Goal: Task Accomplishment & Management: Complete application form

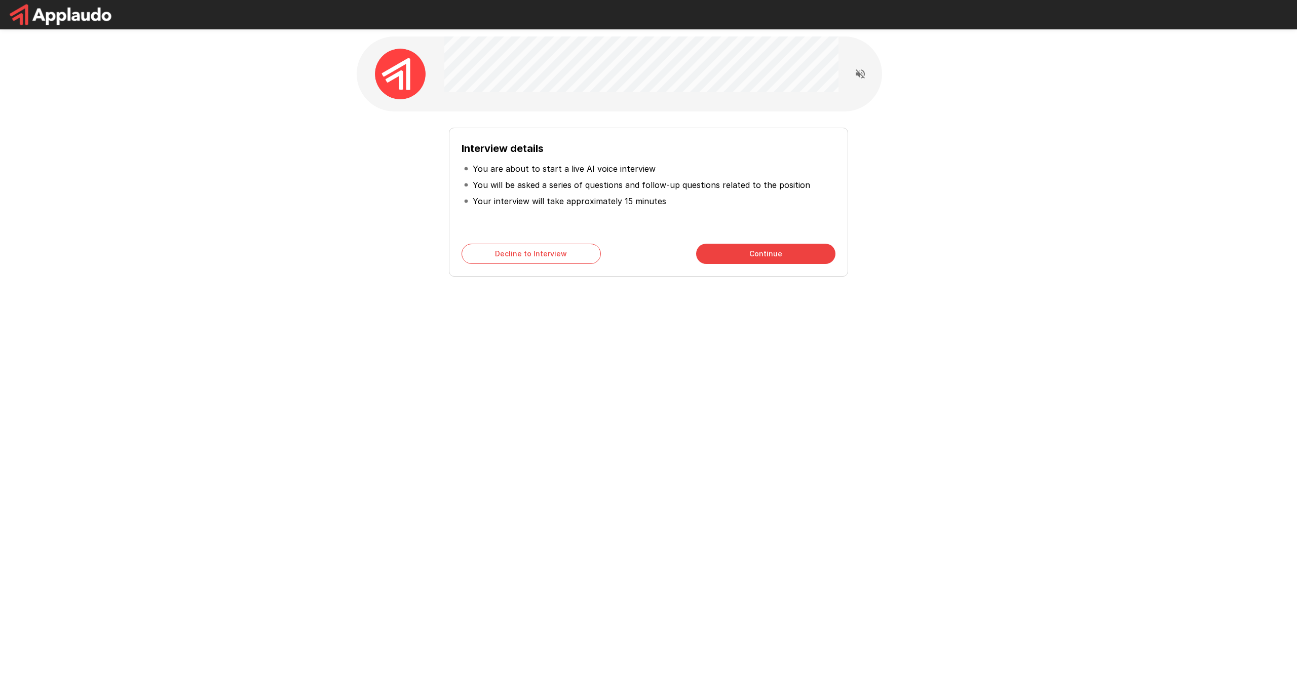
click at [768, 247] on button "Continue" at bounding box center [765, 254] width 139 height 20
click at [757, 261] on button "Continue" at bounding box center [765, 254] width 139 height 20
click at [750, 259] on button "Start My Interview" at bounding box center [765, 254] width 139 height 20
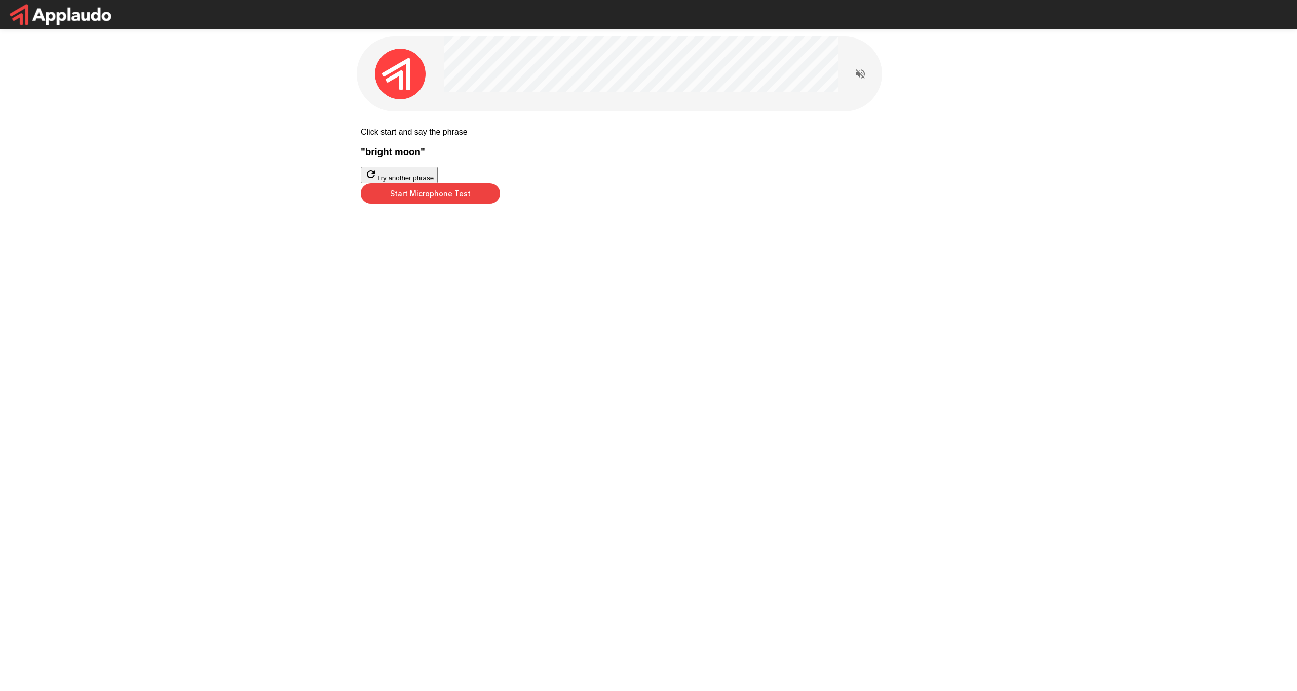
click at [500, 204] on button "Start Microphone Test" at bounding box center [430, 193] width 139 height 20
click at [412, 224] on button "Stop & Submit" at bounding box center [386, 219] width 51 height 11
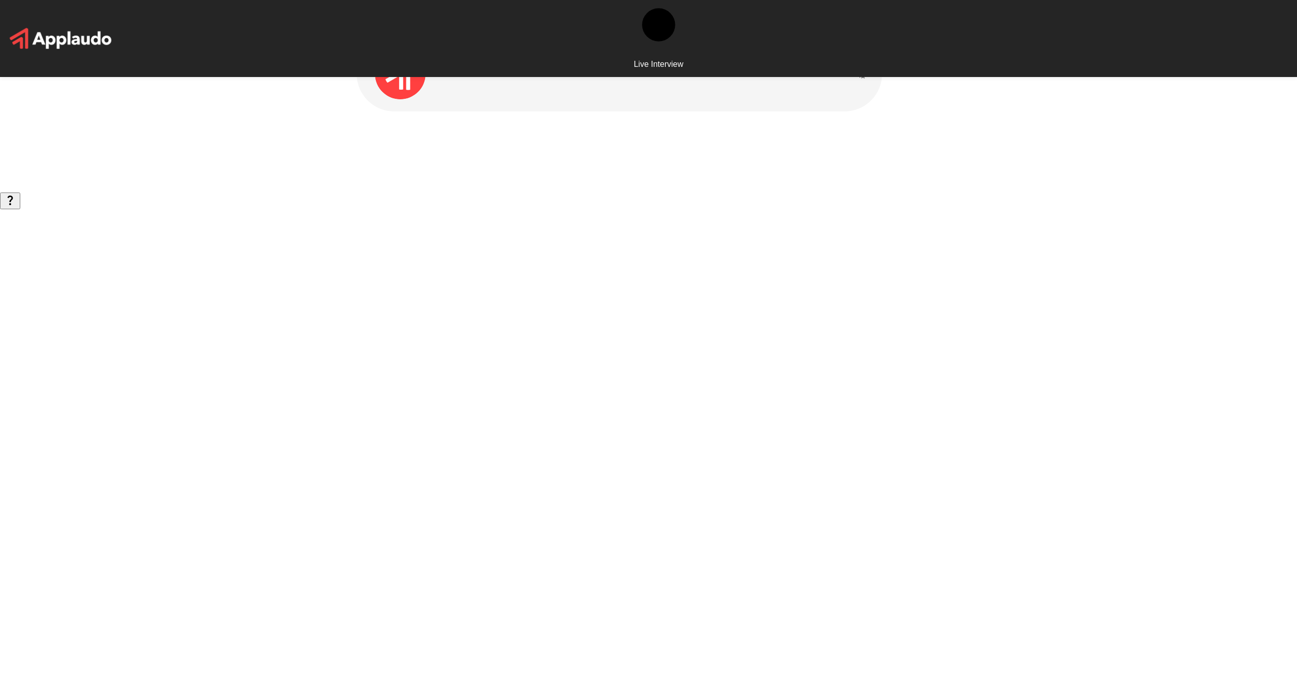
click at [1075, 287] on div "Live Interview" at bounding box center [648, 345] width 1297 height 691
click at [859, 72] on icon "Read questions aloud" at bounding box center [860, 74] width 12 height 12
click at [675, 60] on p "Live Interview" at bounding box center [659, 64] width 50 height 9
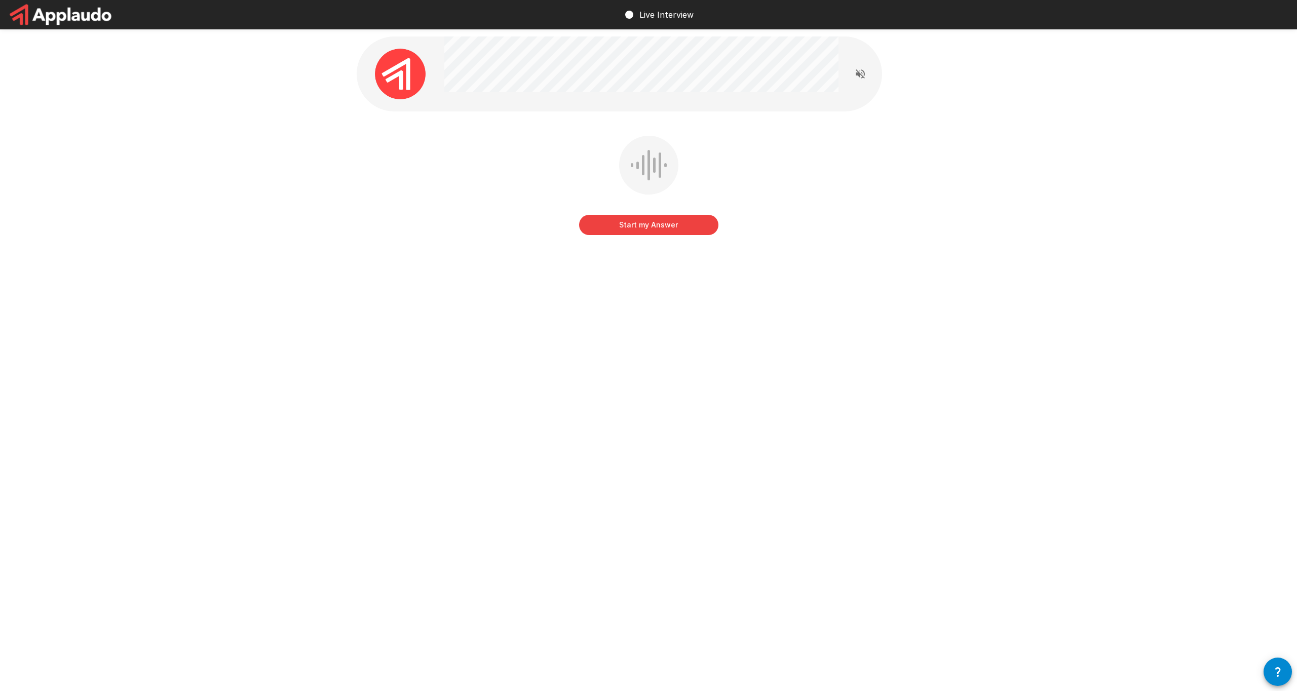
click at [634, 225] on button "Start my Answer" at bounding box center [648, 225] width 139 height 20
click at [634, 217] on button "Stop & Submit" at bounding box center [648, 225] width 139 height 20
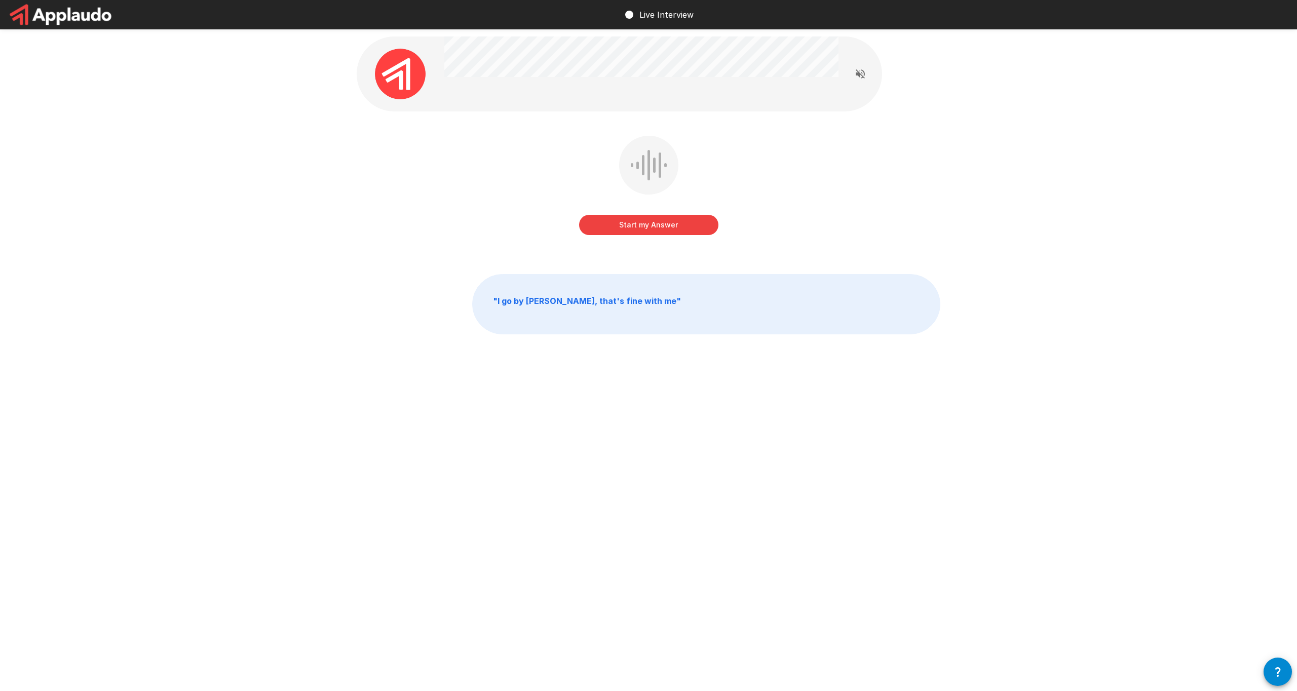
click at [632, 220] on button "Start my Answer" at bounding box center [648, 225] width 139 height 20
click at [632, 220] on button "Stop & Submit" at bounding box center [648, 225] width 139 height 20
click at [632, 220] on button "Start my Answer" at bounding box center [648, 225] width 139 height 20
click at [632, 221] on button "Stop & Submit" at bounding box center [648, 225] width 139 height 20
click at [632, 221] on button "Start my Answer" at bounding box center [648, 225] width 139 height 20
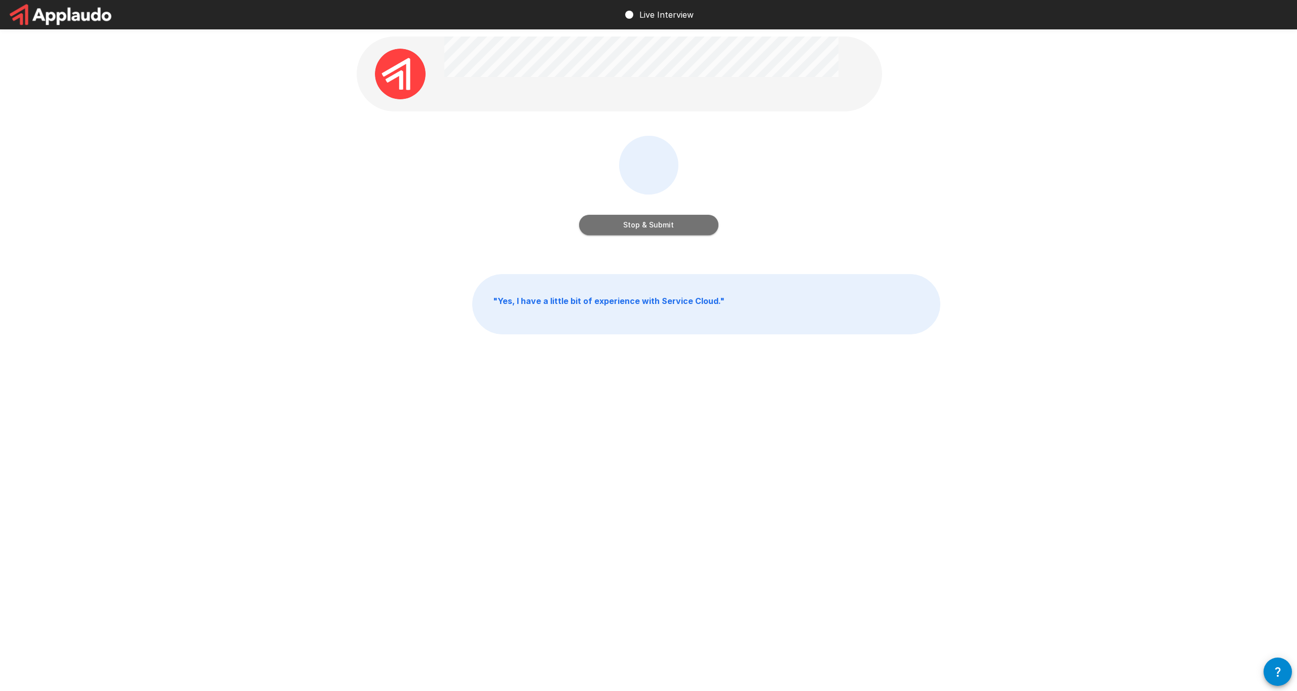
click at [632, 221] on button "Stop & Submit" at bounding box center [648, 225] width 139 height 20
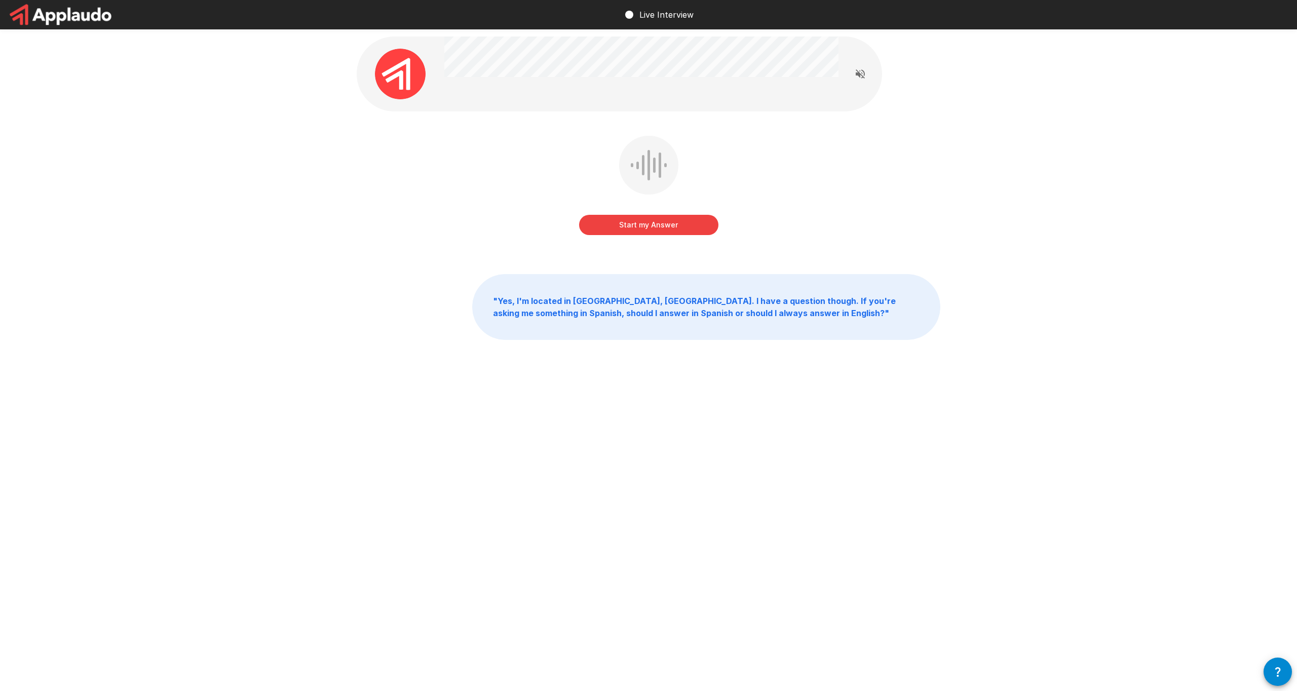
click at [632, 221] on button "Start my Answer" at bounding box center [648, 225] width 139 height 20
click at [647, 229] on button "Stop & Submit" at bounding box center [648, 225] width 139 height 20
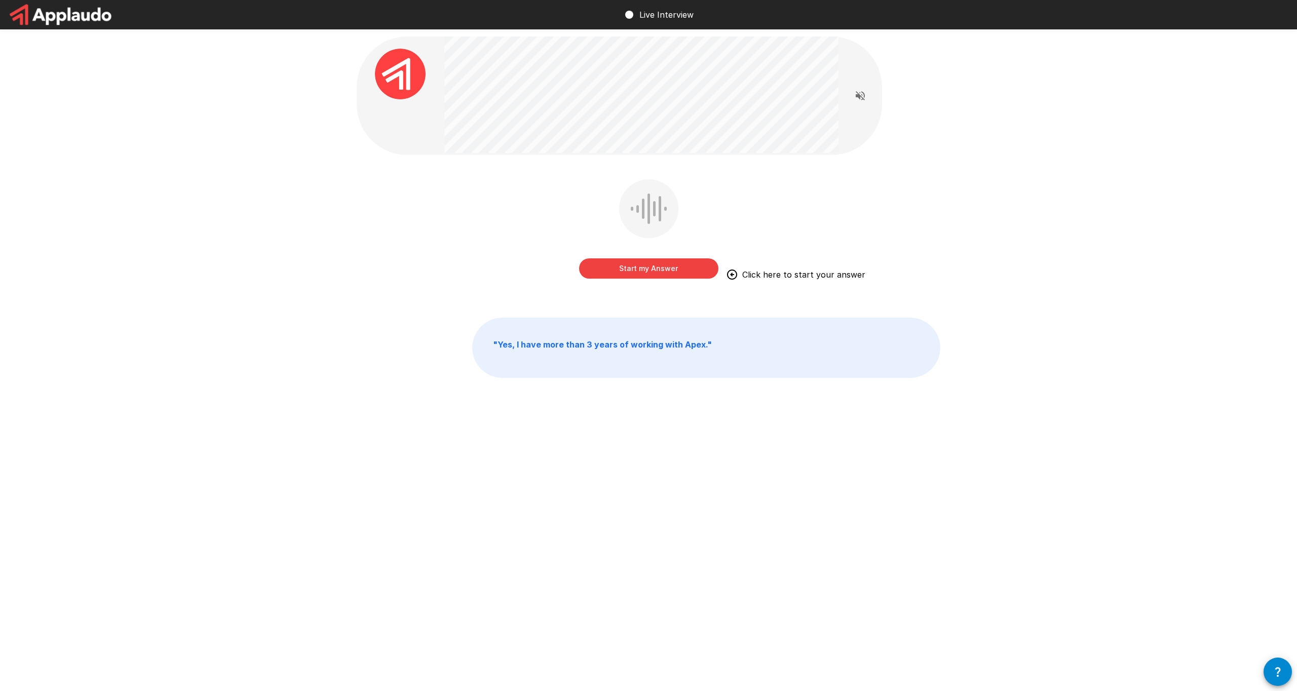
click at [653, 276] on button "Start my Answer" at bounding box center [648, 268] width 139 height 20
click at [653, 276] on button "Stopping in 0:56" at bounding box center [648, 268] width 139 height 20
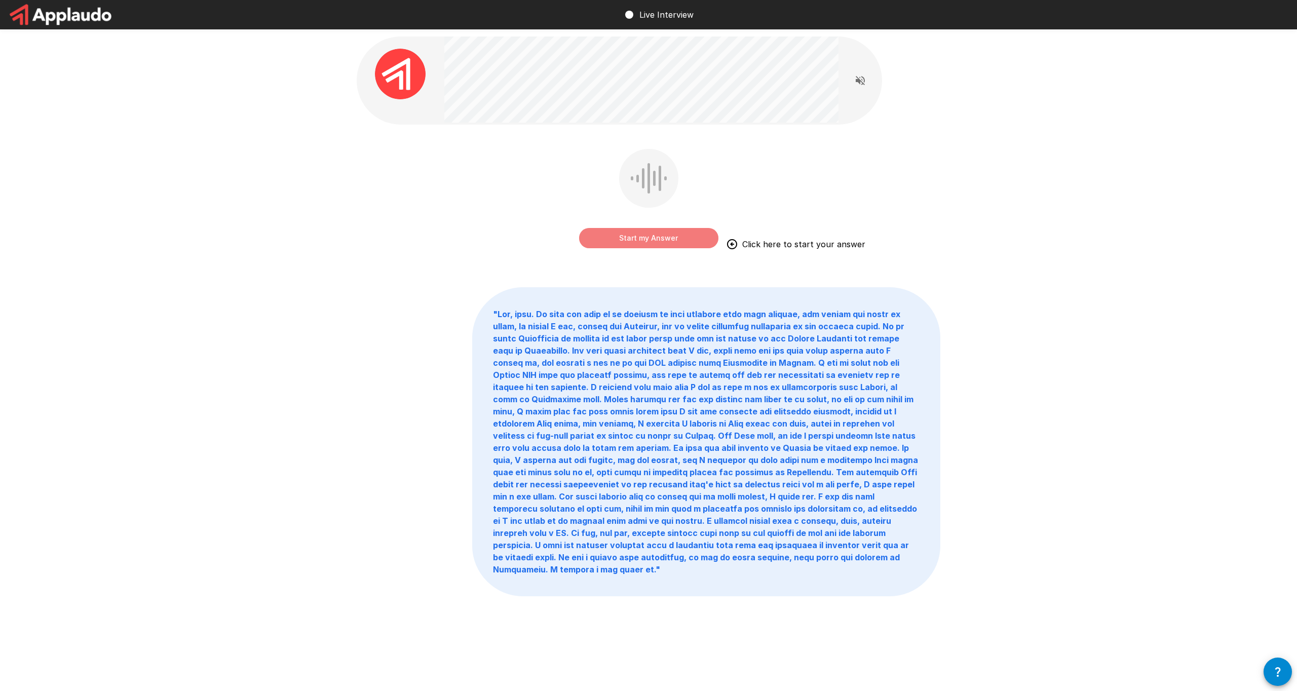
click at [665, 240] on button "Start my Answer" at bounding box center [648, 238] width 139 height 20
click at [665, 240] on button "Stopping in 0:23" at bounding box center [648, 238] width 139 height 20
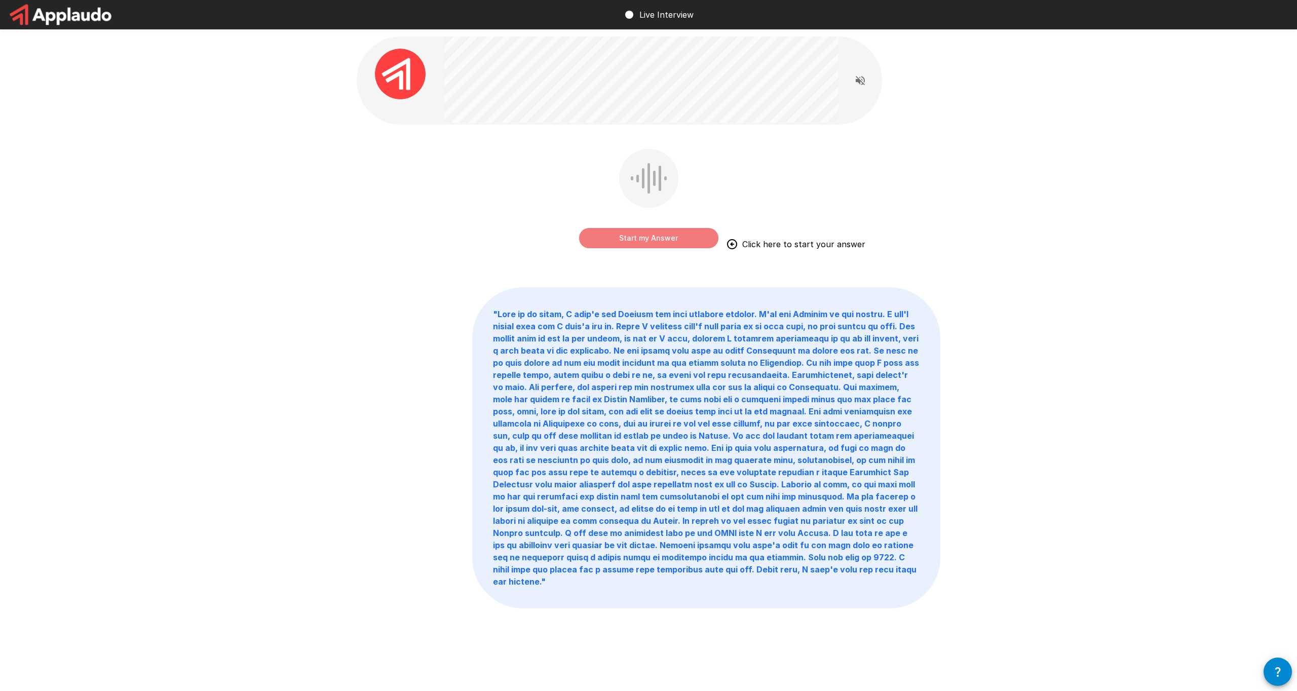
click at [665, 240] on button "Start my Answer" at bounding box center [648, 238] width 139 height 20
click at [665, 240] on button "Stop & Submit" at bounding box center [648, 238] width 139 height 20
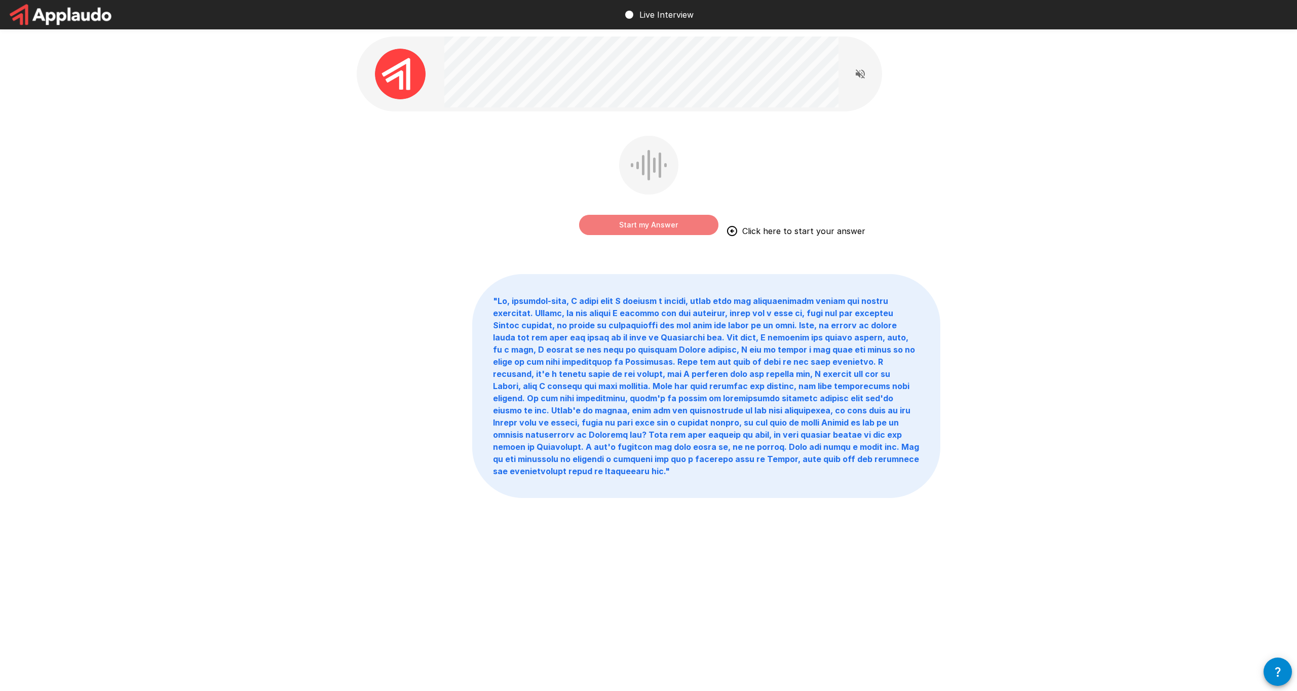
click at [666, 225] on button "Start my Answer" at bounding box center [648, 225] width 139 height 20
click at [666, 226] on button "Stop & Submit" at bounding box center [648, 225] width 139 height 20
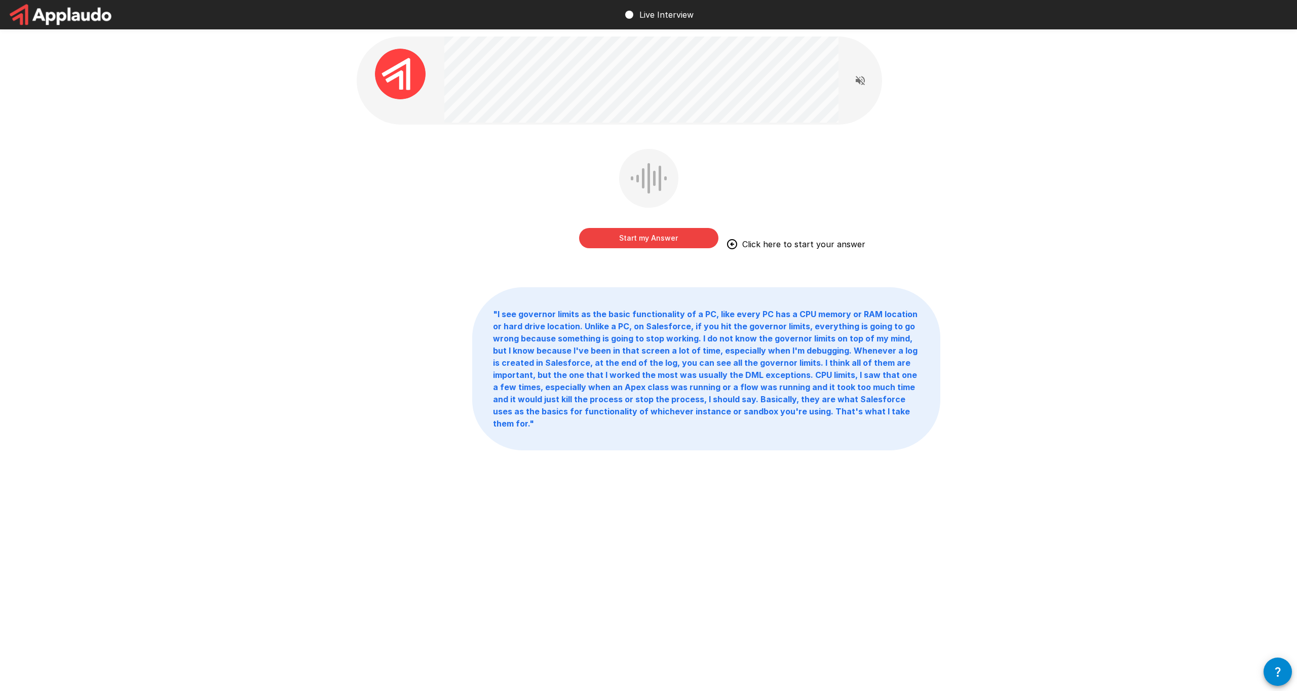
click at [655, 239] on button "Start my Answer" at bounding box center [648, 238] width 139 height 20
click at [655, 239] on button "Stop & Submit" at bounding box center [648, 238] width 139 height 20
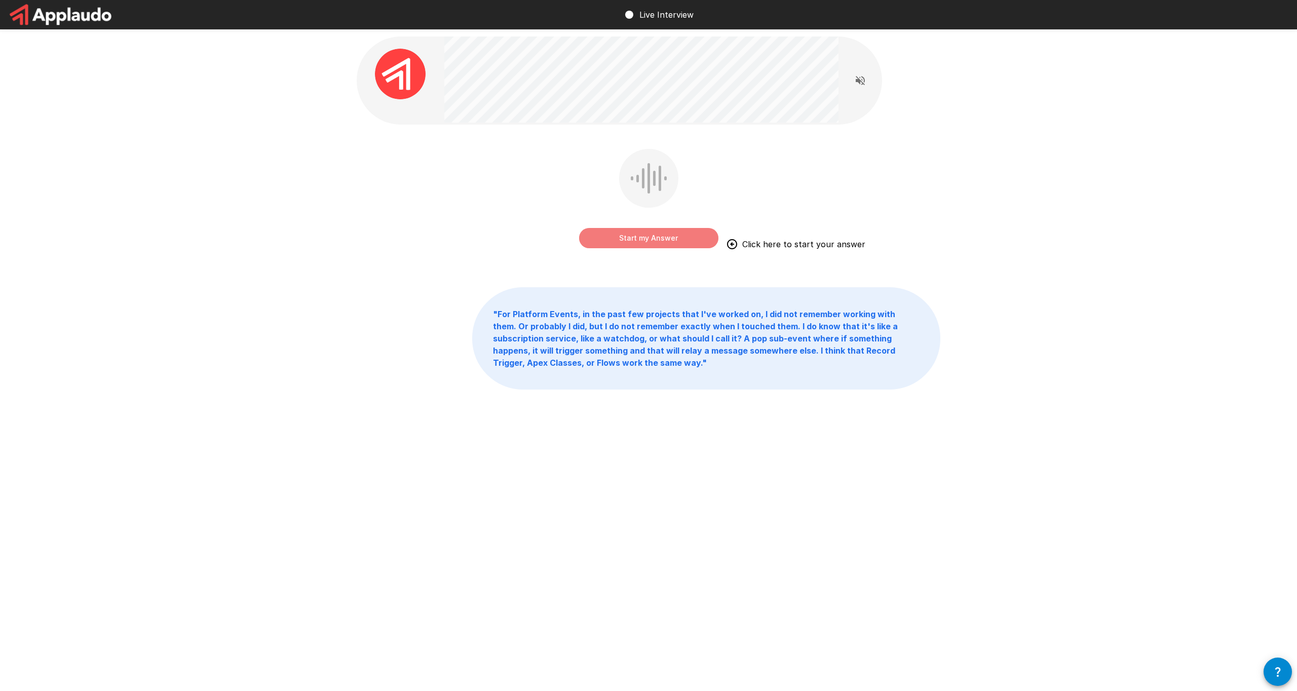
click at [655, 239] on button "Start my Answer" at bounding box center [648, 238] width 139 height 20
drag, startPoint x: 655, startPoint y: 239, endPoint x: 629, endPoint y: 258, distance: 32.6
click at [631, 256] on div "Stop & Submit" at bounding box center [649, 206] width 584 height 114
click at [648, 214] on div "Stop & Submit" at bounding box center [648, 228] width 139 height 41
click at [638, 244] on button "Stop & Submit" at bounding box center [648, 238] width 139 height 20
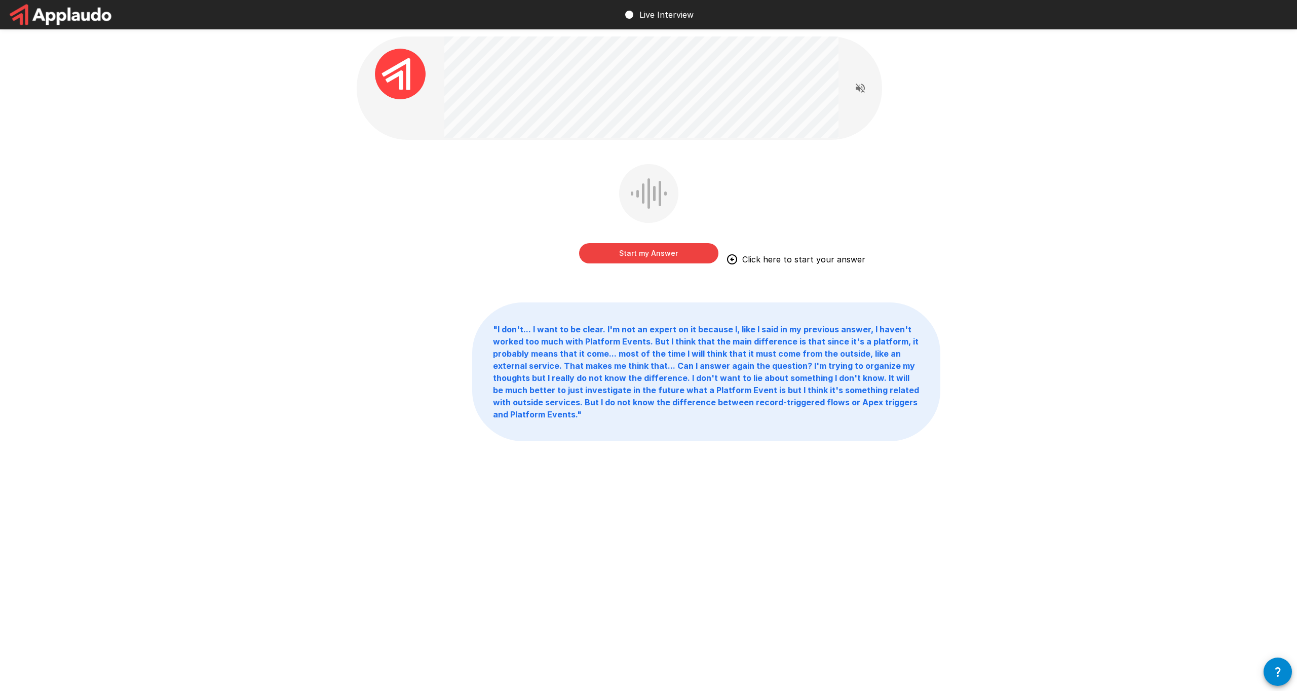
click at [585, 255] on button "Start my Answer" at bounding box center [648, 253] width 139 height 20
click at [641, 244] on button "Stopping in 0:33" at bounding box center [648, 253] width 139 height 20
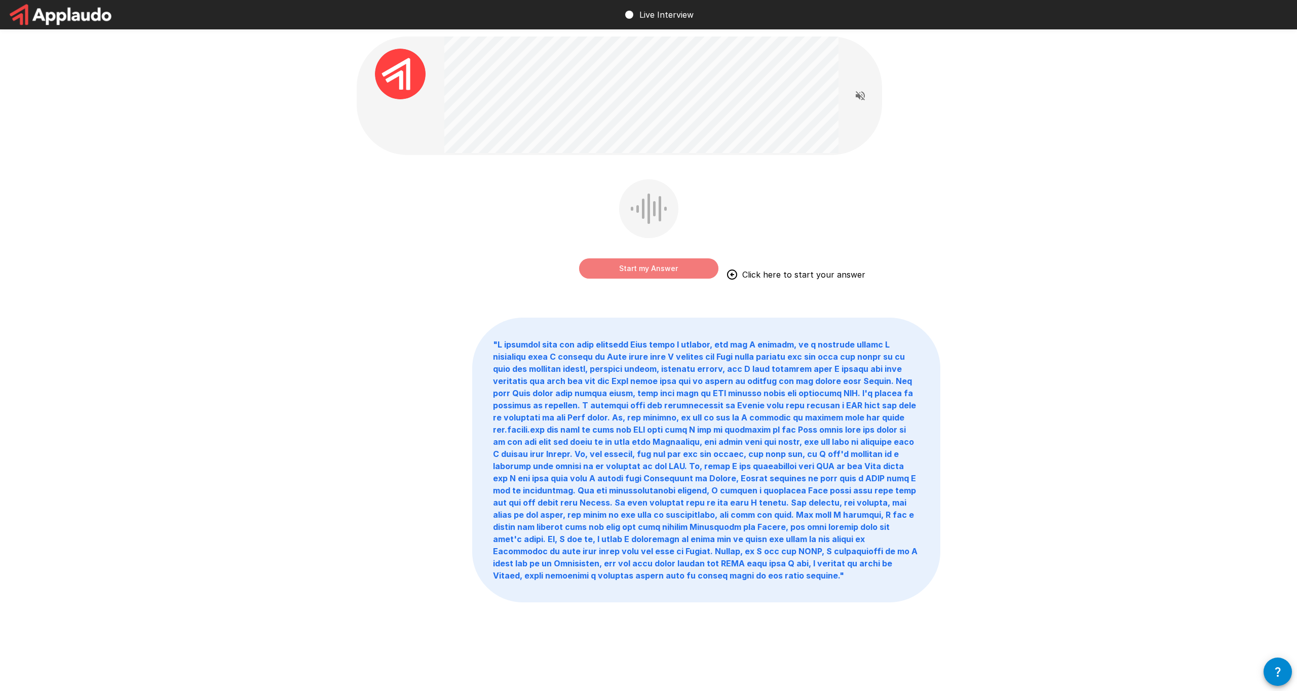
click at [637, 262] on button "Start my Answer" at bounding box center [648, 268] width 139 height 20
click at [642, 259] on button "Stop & Submit" at bounding box center [648, 268] width 139 height 20
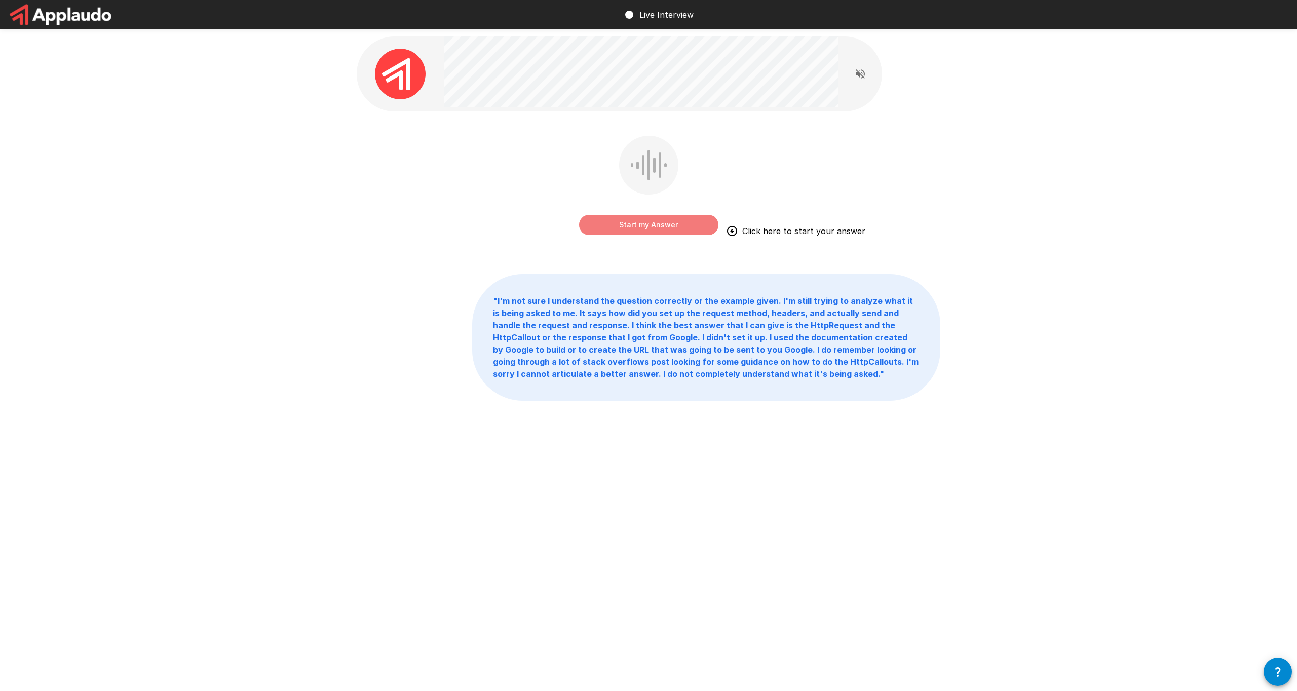
click at [682, 216] on button "Start my Answer" at bounding box center [648, 225] width 139 height 20
click at [682, 216] on button "Stop & Submit" at bounding box center [648, 225] width 139 height 20
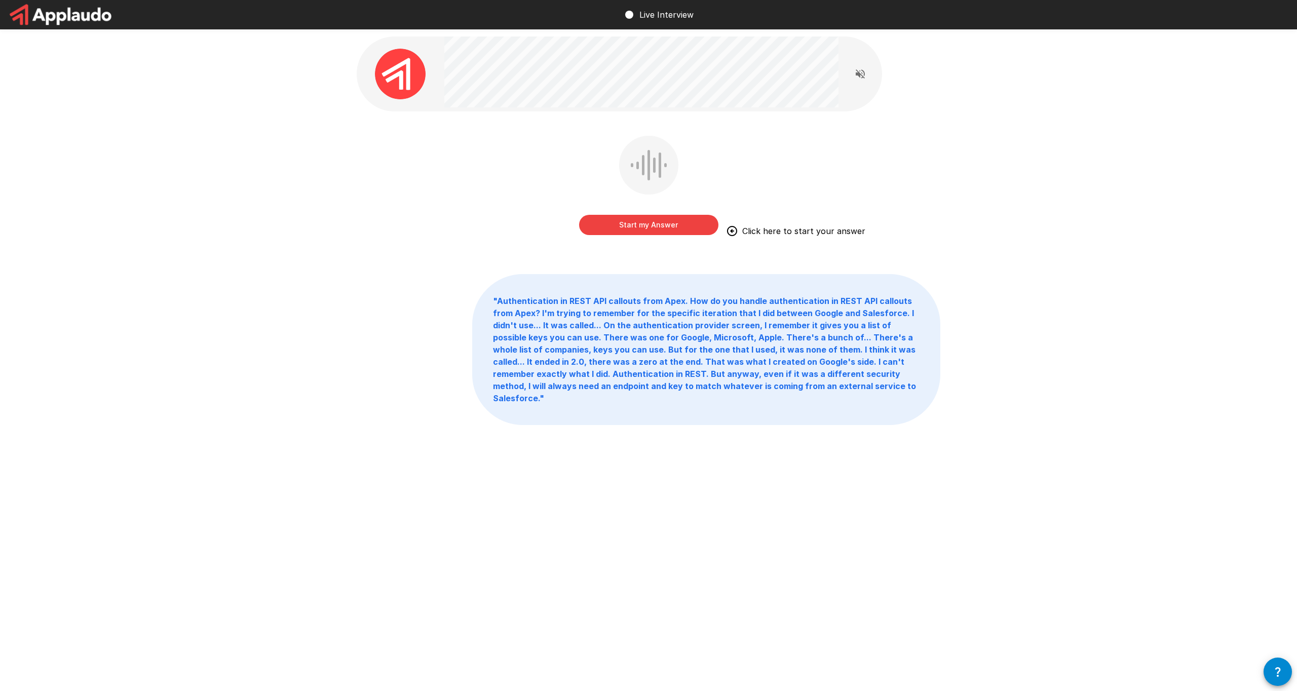
click at [682, 216] on button "Start my Answer" at bounding box center [648, 225] width 139 height 20
click at [682, 216] on button "Stop & Submit" at bounding box center [648, 225] width 139 height 20
click at [682, 216] on button "Start my Answer" at bounding box center [648, 225] width 139 height 20
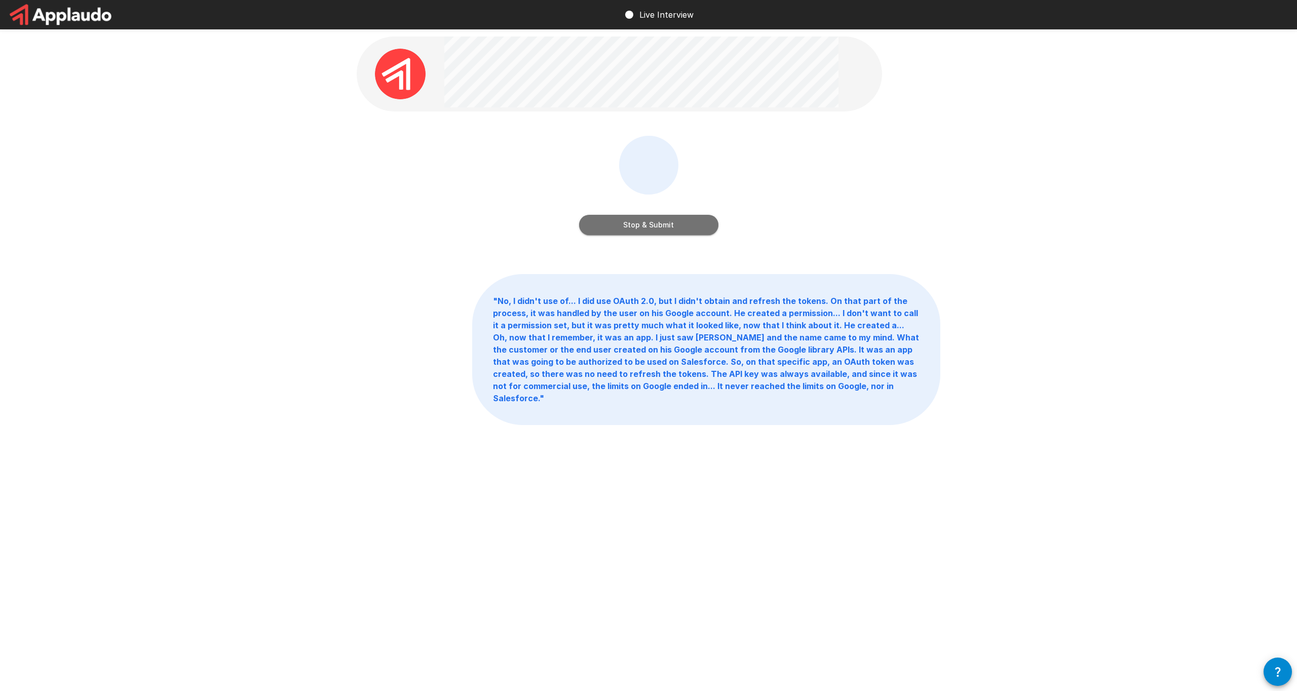
click at [682, 217] on button "Stop & Submit" at bounding box center [648, 225] width 139 height 20
